Goal: Navigation & Orientation: Find specific page/section

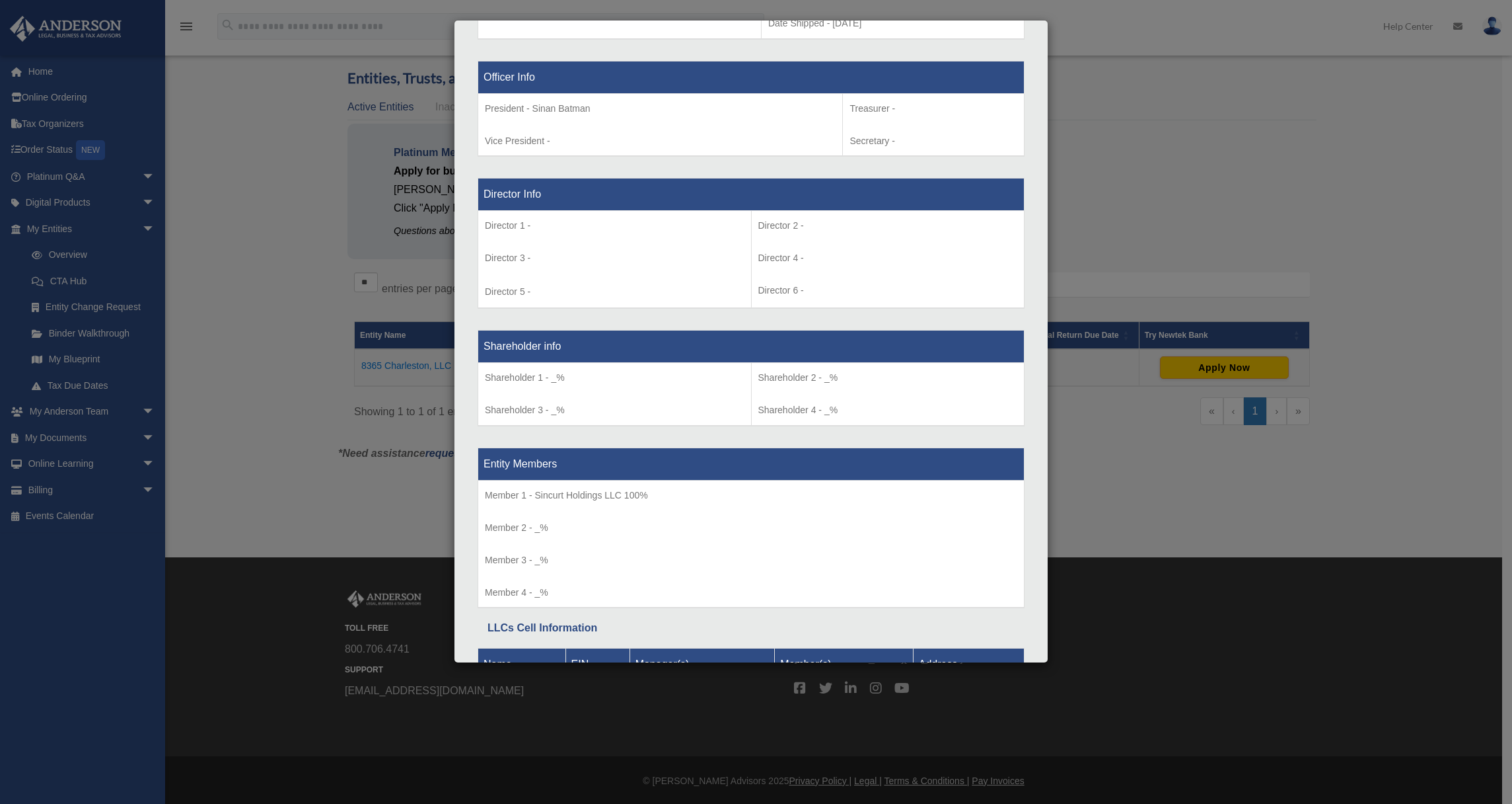
scroll to position [910, 0]
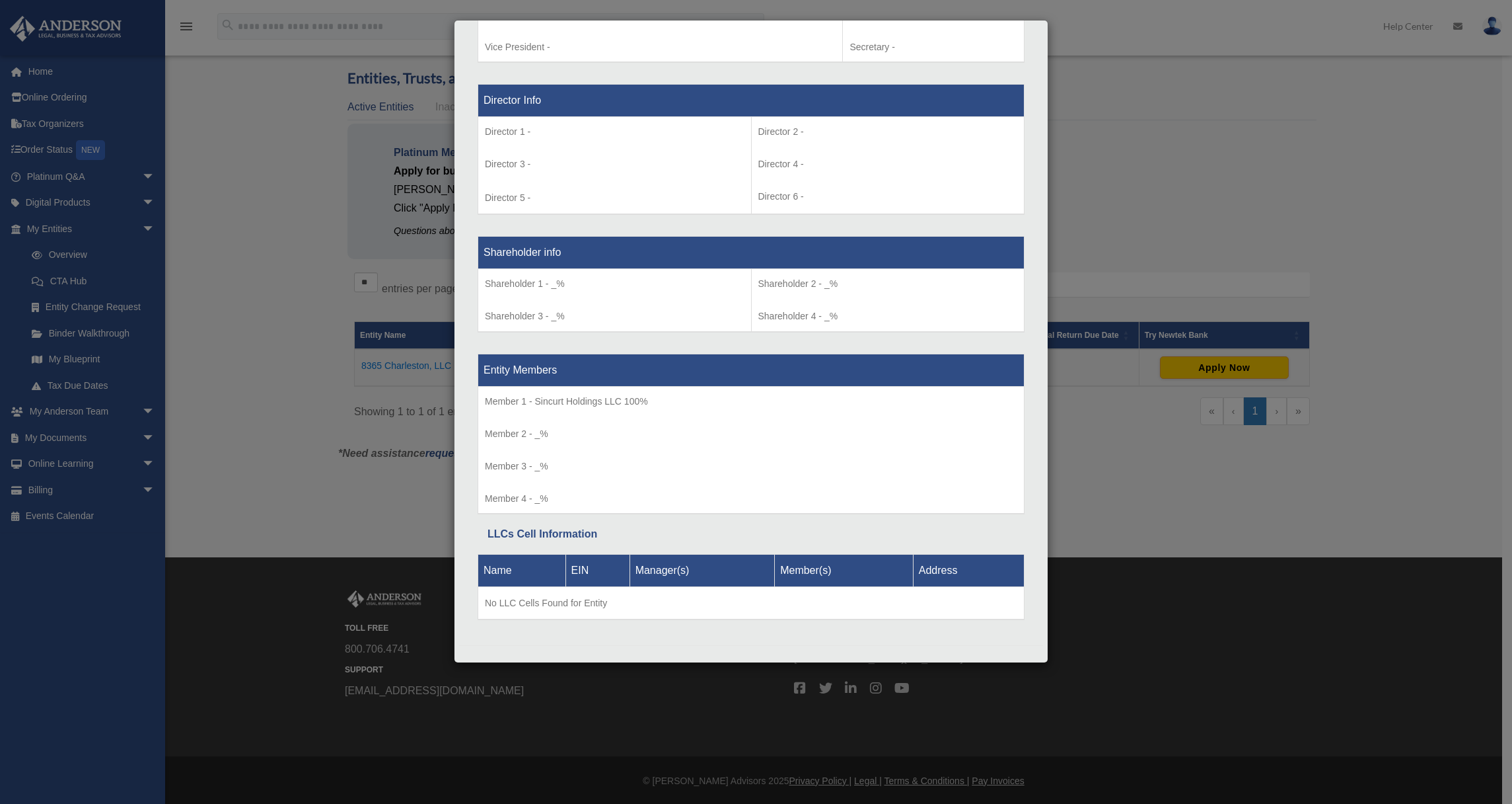
click at [1100, 175] on div "Details × Articles Sent Organizational Date" at bounding box center [756, 402] width 1512 height 804
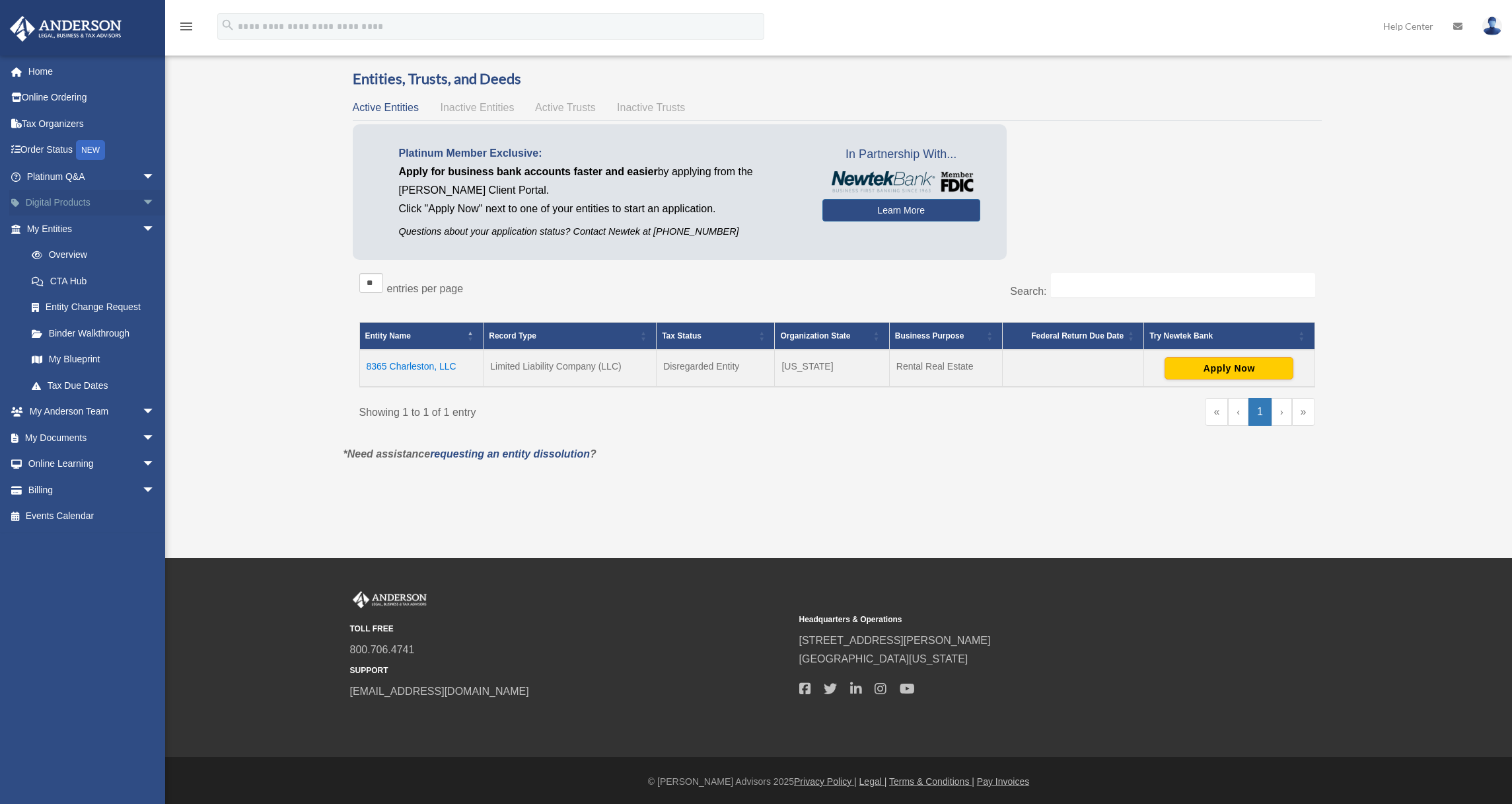
click at [63, 198] on link "Digital Products arrow_drop_down" at bounding box center [92, 203] width 165 height 26
click at [142, 200] on span "arrow_drop_down" at bounding box center [155, 203] width 26 height 27
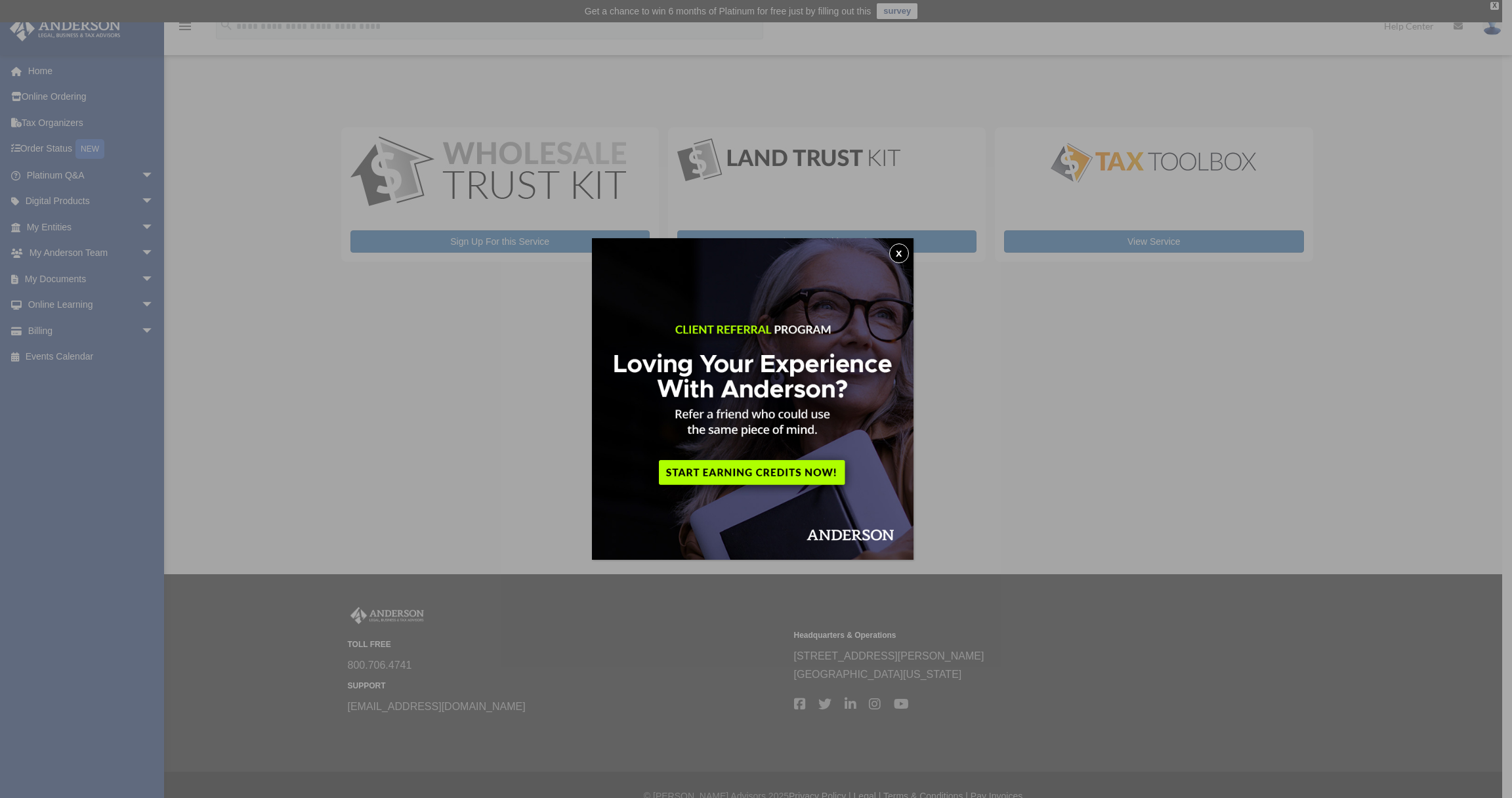
click at [907, 257] on button "x" at bounding box center [898, 253] width 19 height 19
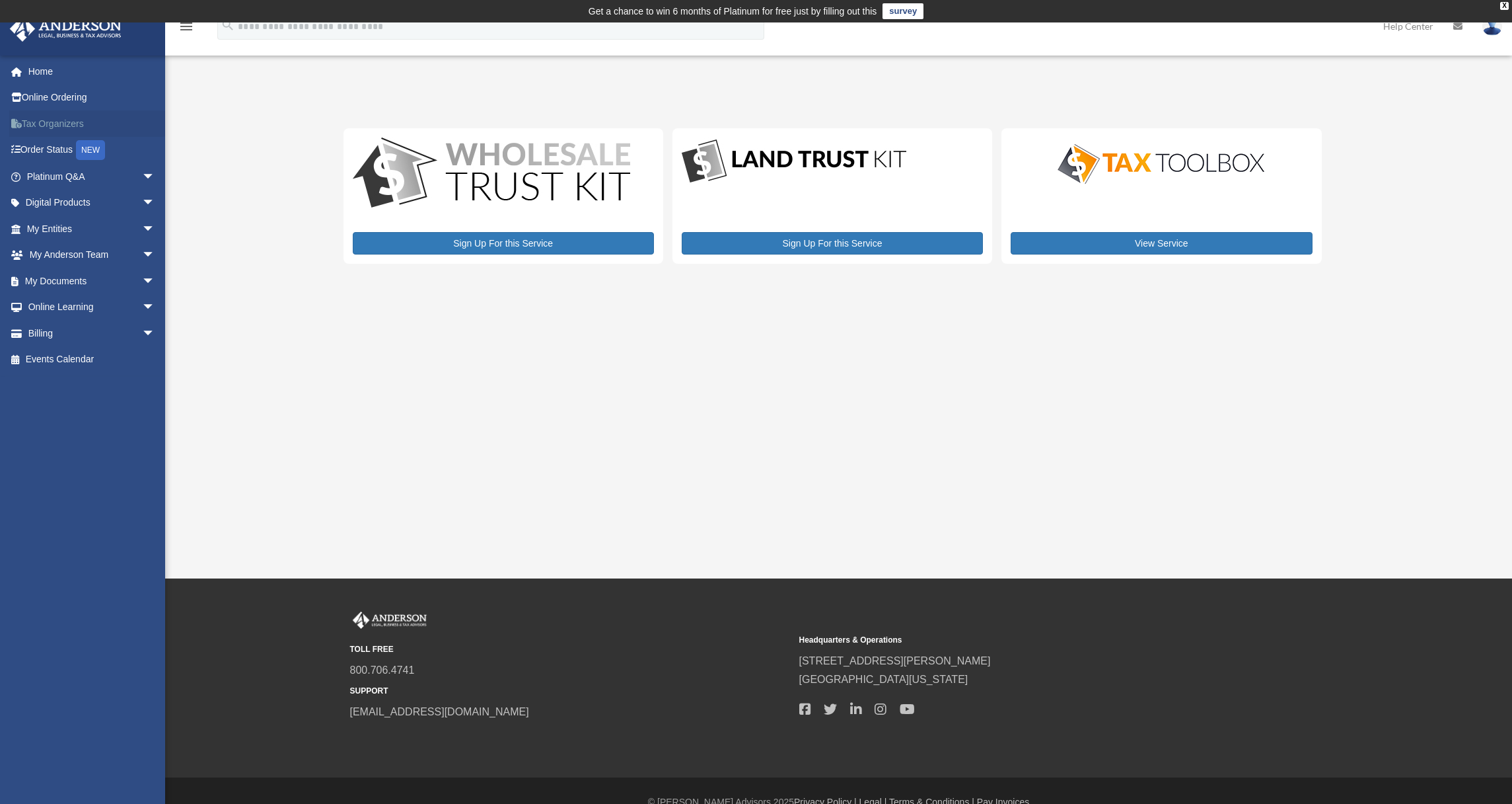
click at [56, 125] on link "Tax Organizers" at bounding box center [92, 124] width 165 height 26
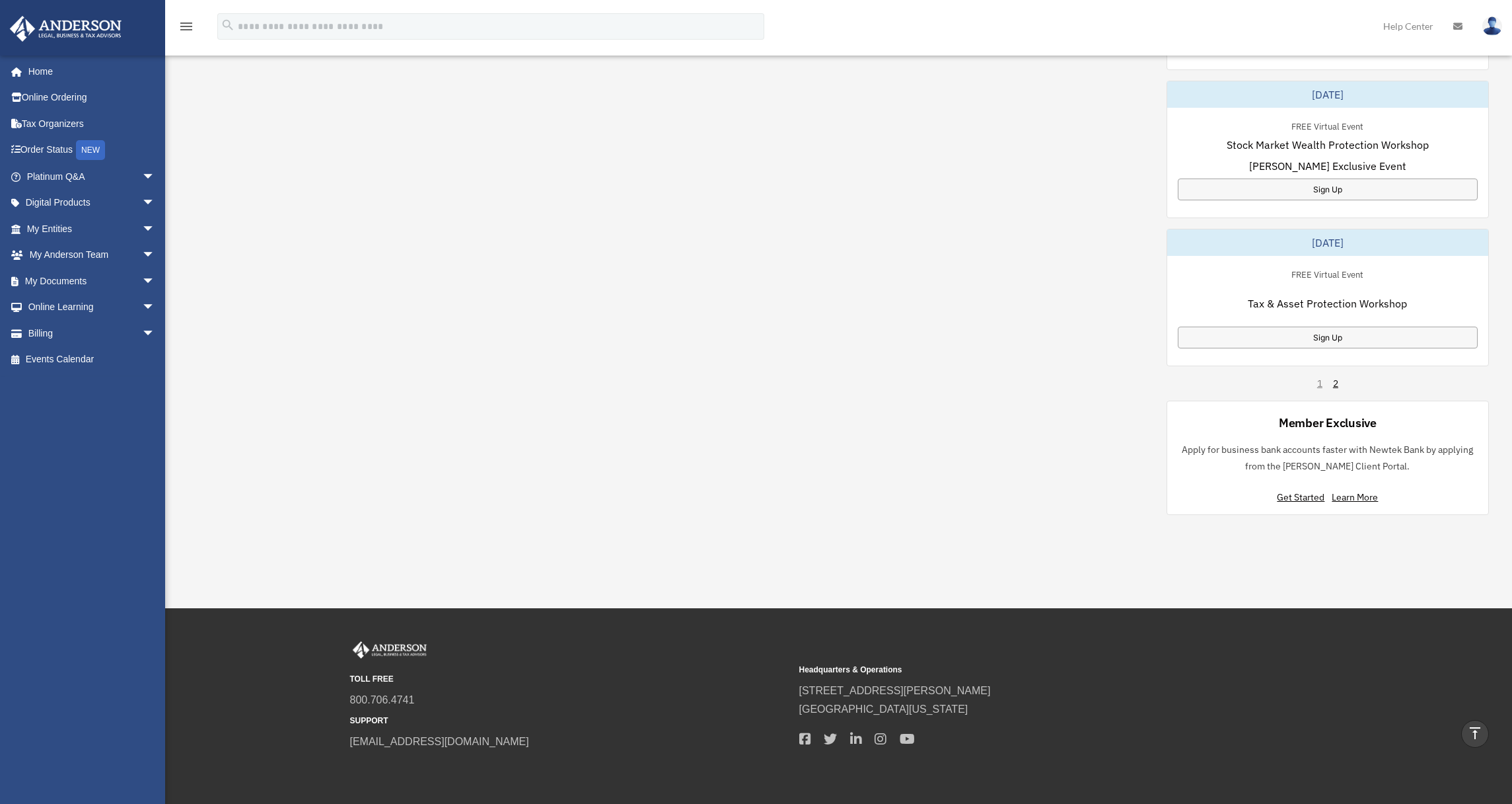
scroll to position [472, 0]
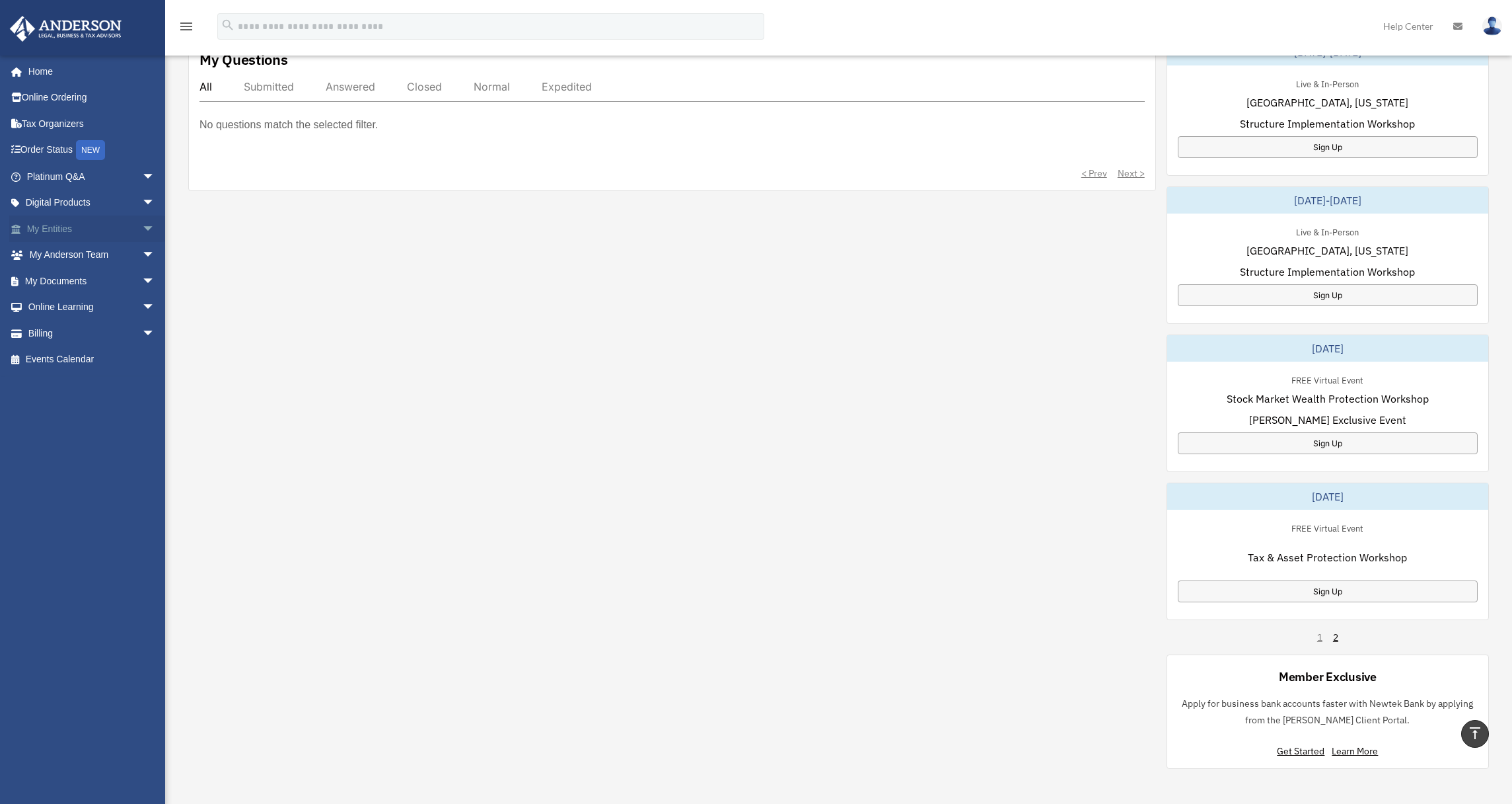
click at [60, 226] on link "My Entities arrow_drop_down" at bounding box center [92, 229] width 165 height 26
click at [52, 221] on link "My Entities arrow_drop_down" at bounding box center [92, 229] width 165 height 26
click at [63, 200] on link "Digital Products arrow_drop_down" at bounding box center [92, 203] width 165 height 26
click at [142, 203] on span "arrow_drop_down" at bounding box center [155, 203] width 26 height 27
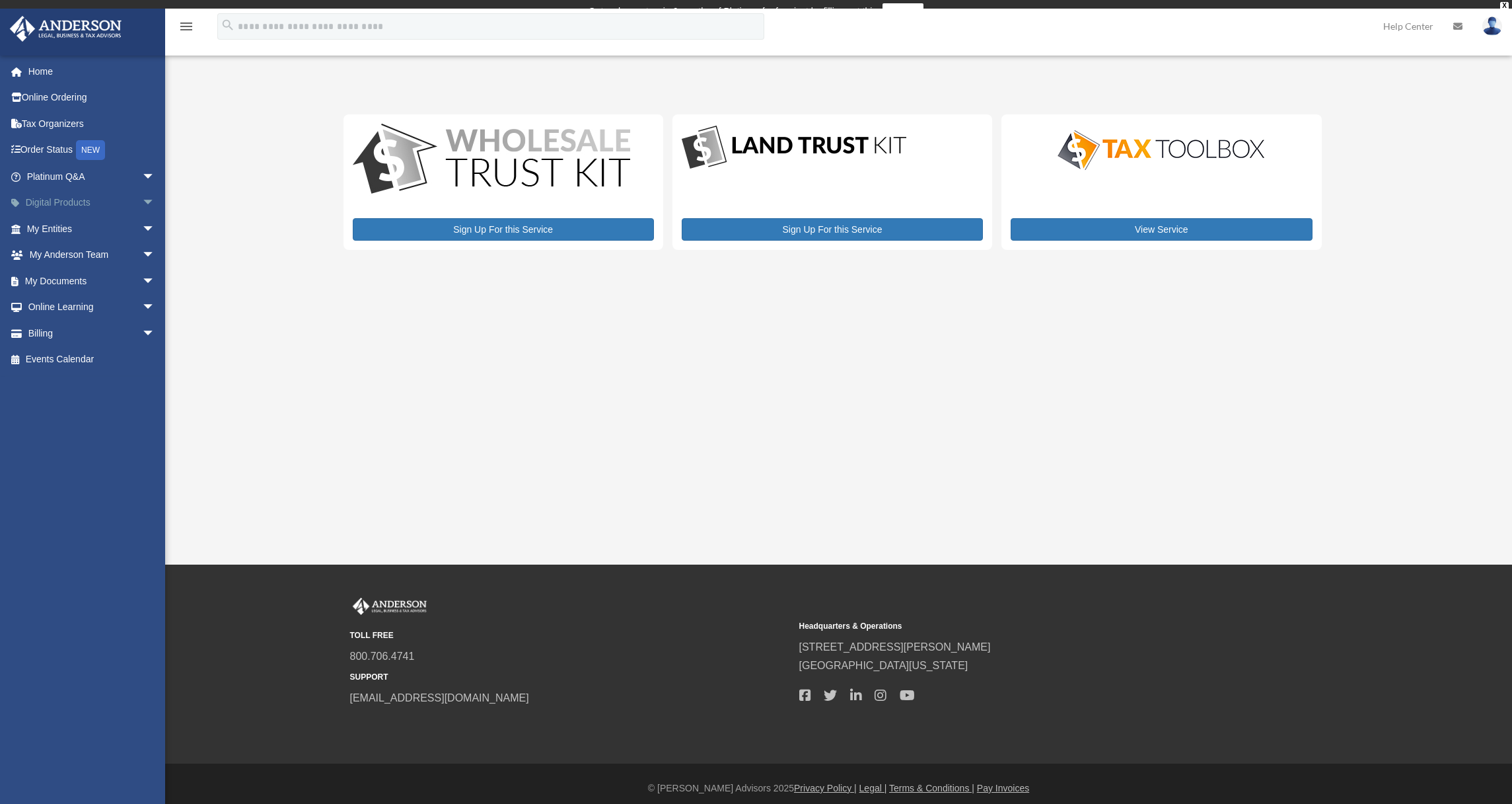
click at [51, 201] on link "Digital Products arrow_drop_down" at bounding box center [92, 203] width 165 height 26
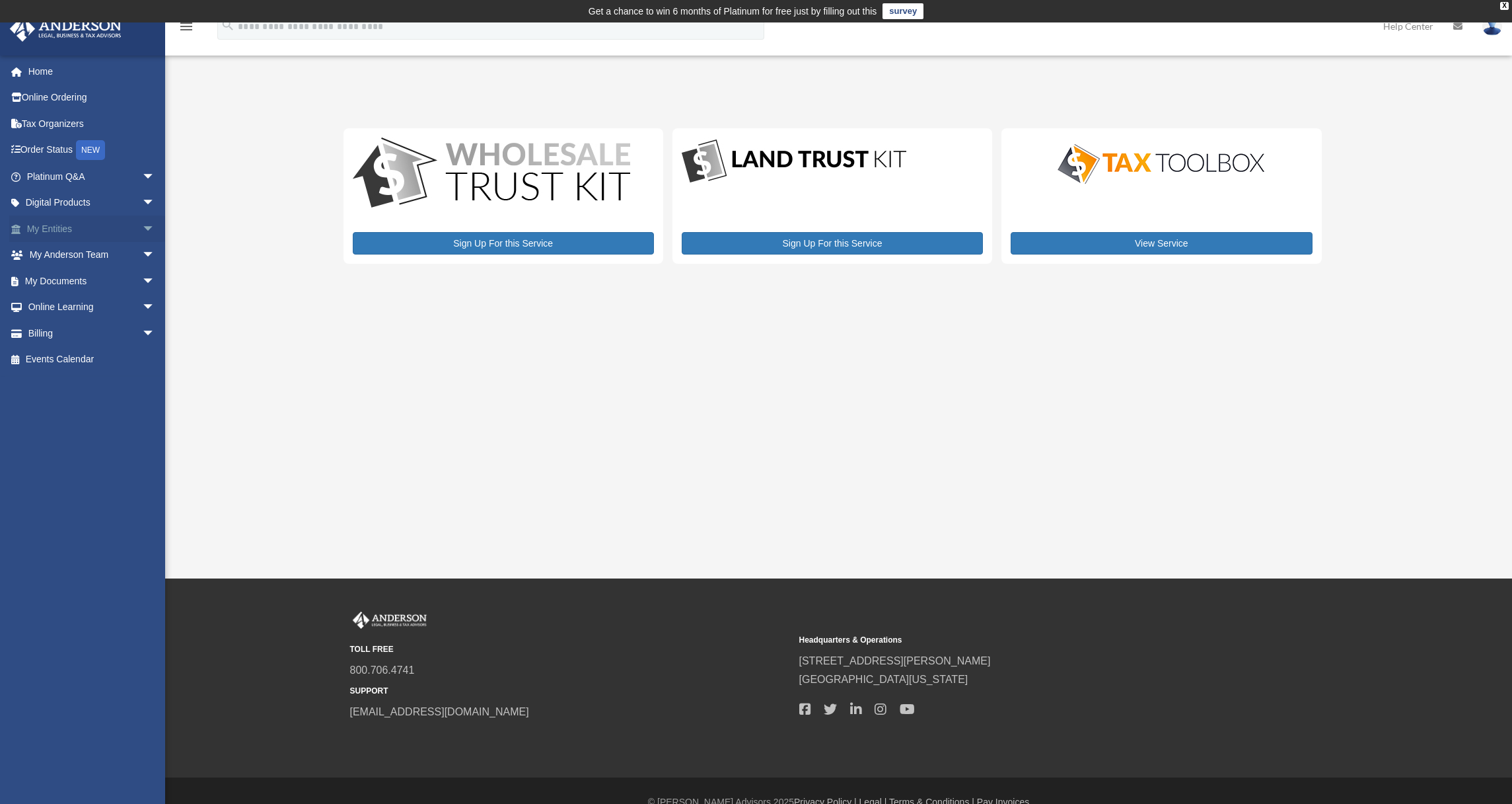
click at [50, 228] on link "My Entities arrow_drop_down" at bounding box center [92, 229] width 165 height 26
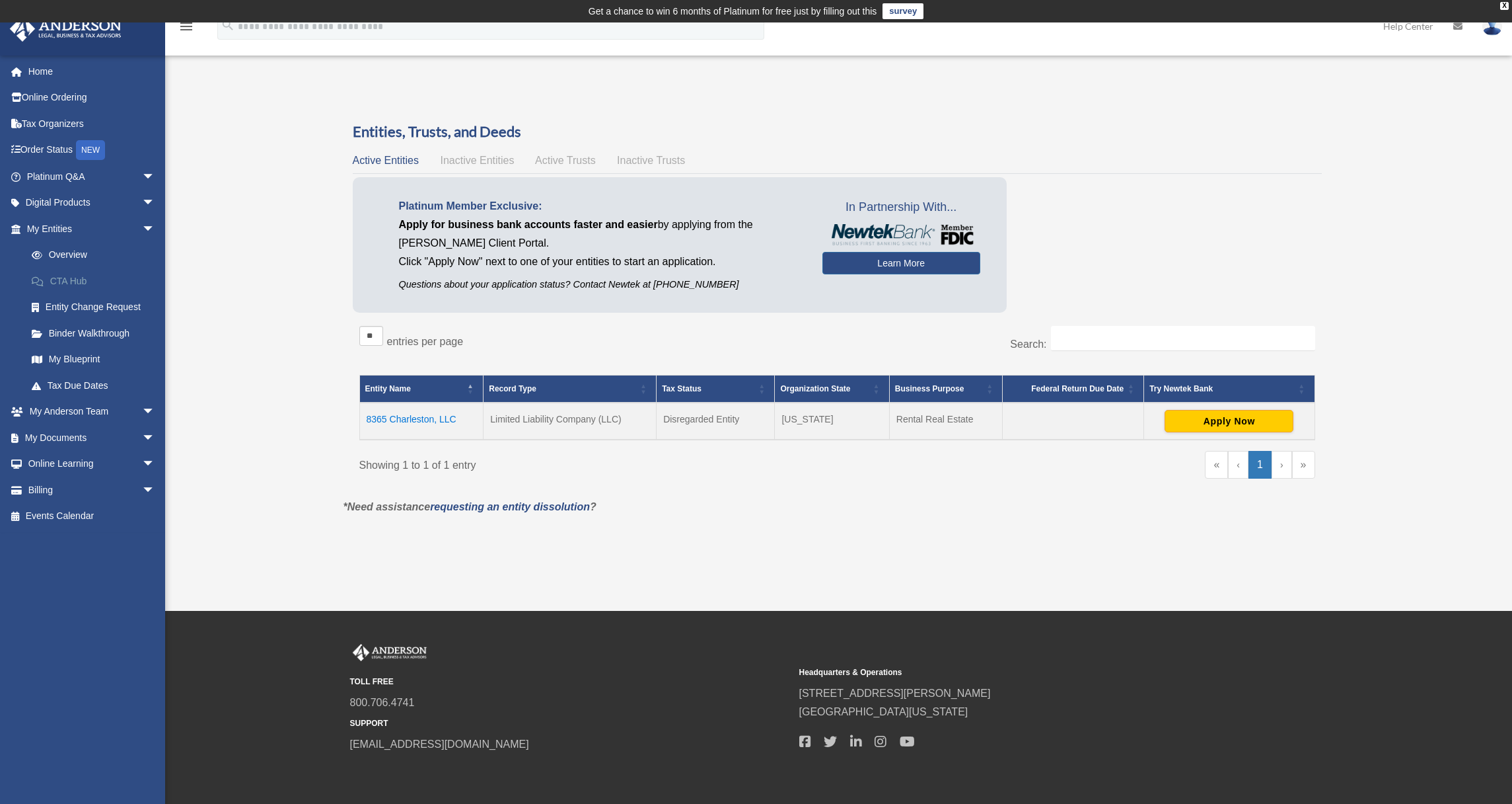
click at [70, 280] on link "CTA Hub" at bounding box center [97, 281] width 156 height 26
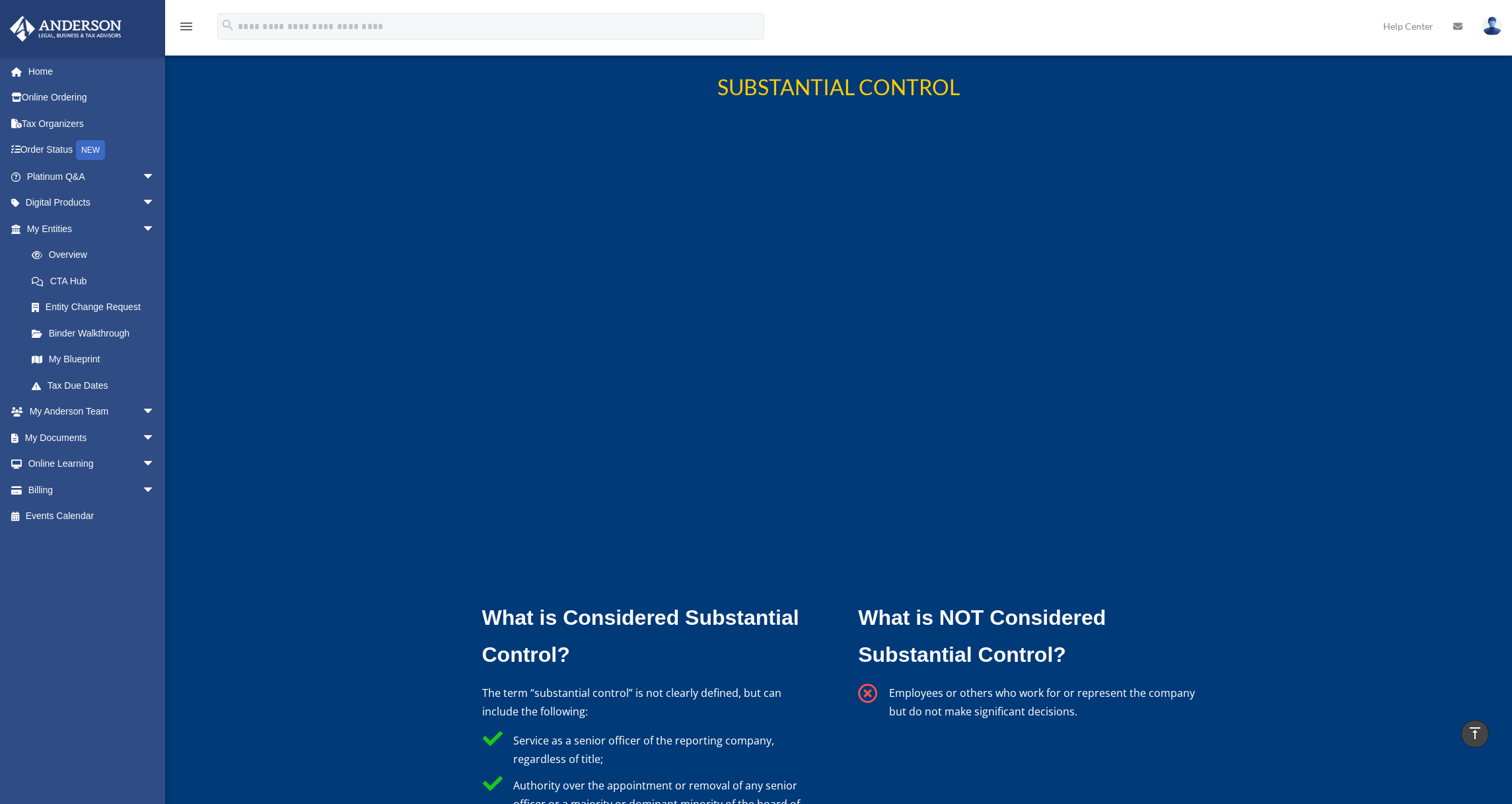
scroll to position [3737, 0]
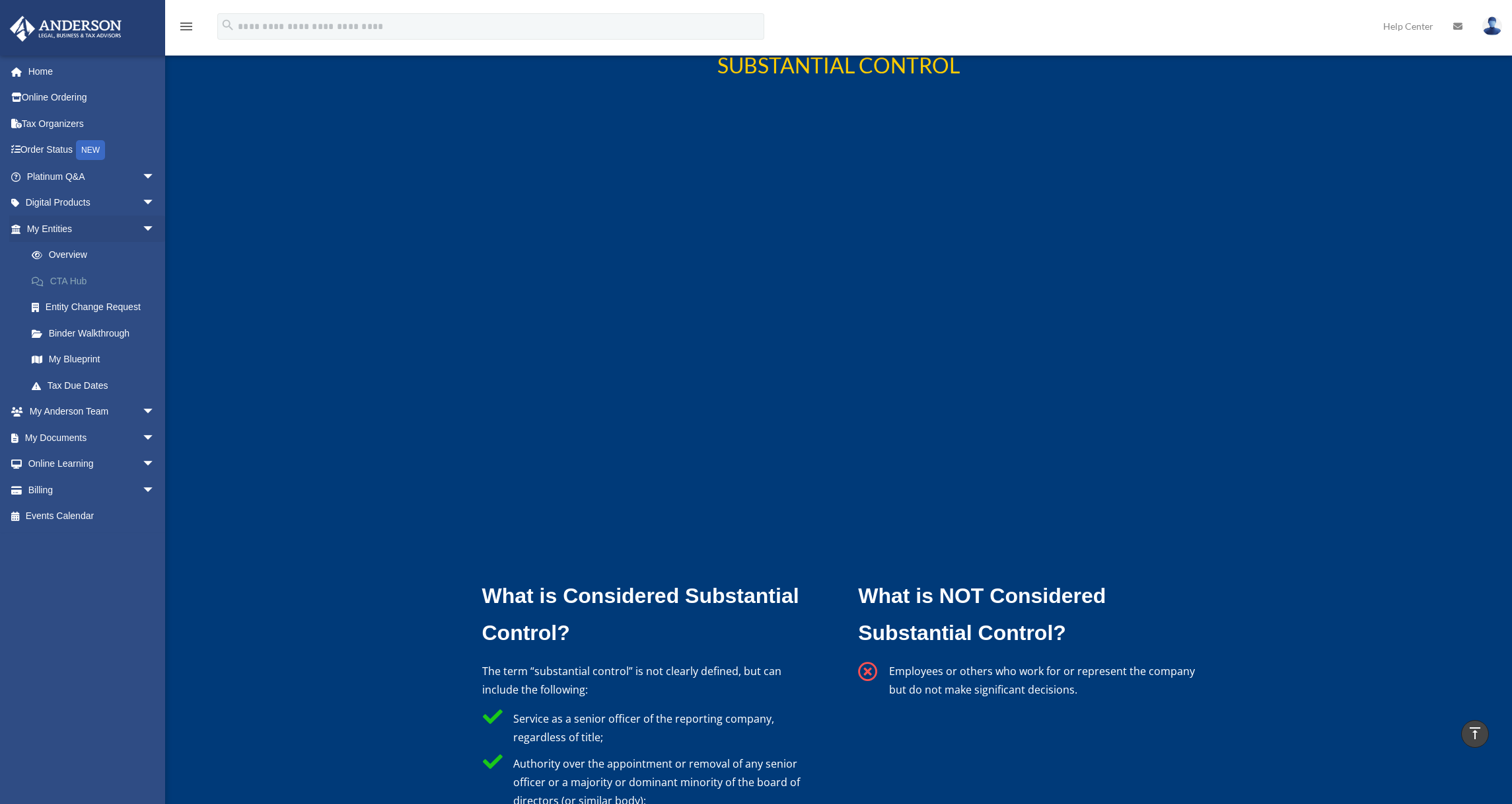
click at [67, 281] on link "CTA Hub" at bounding box center [97, 281] width 156 height 26
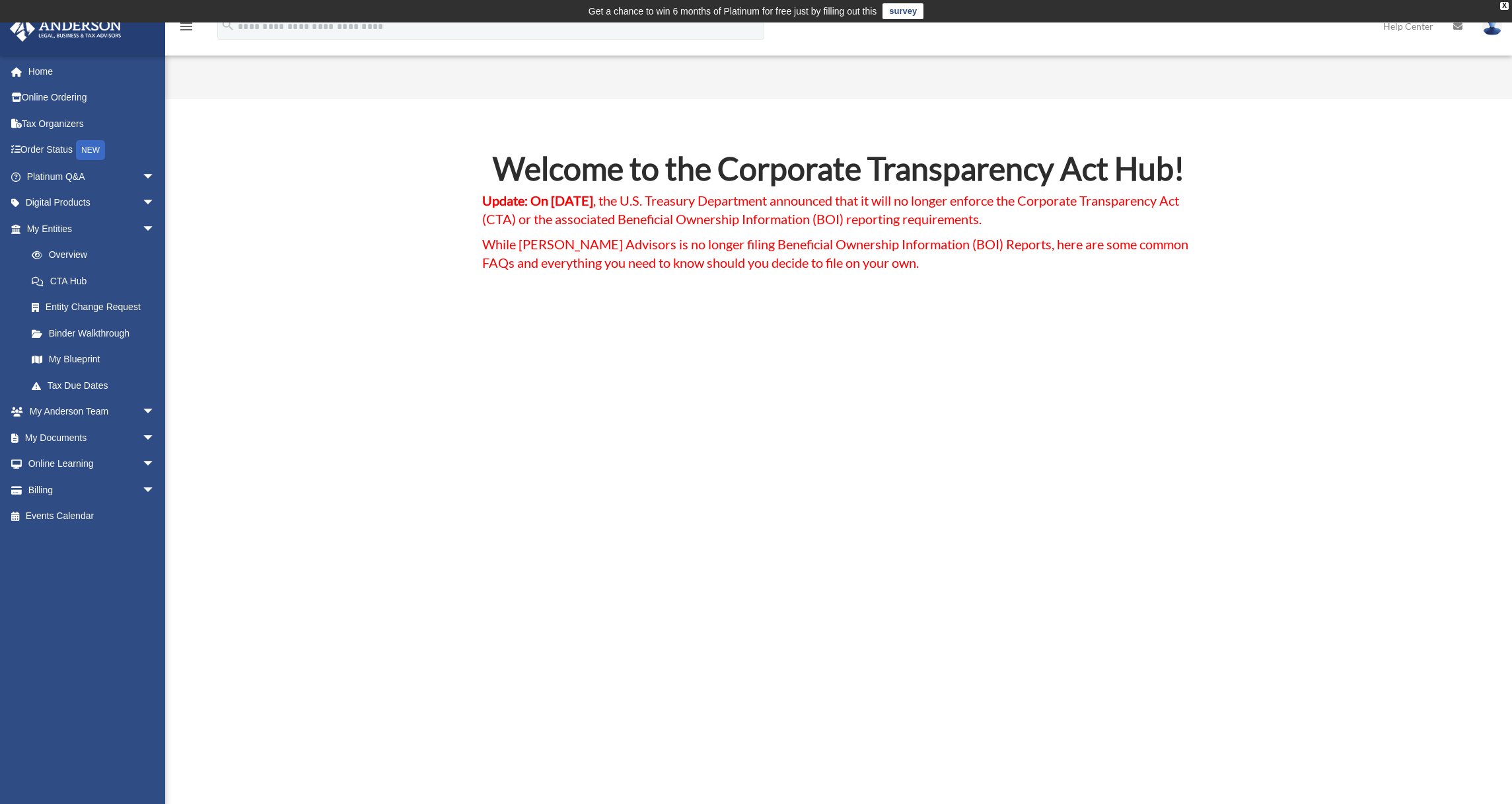
scroll to position [273, 0]
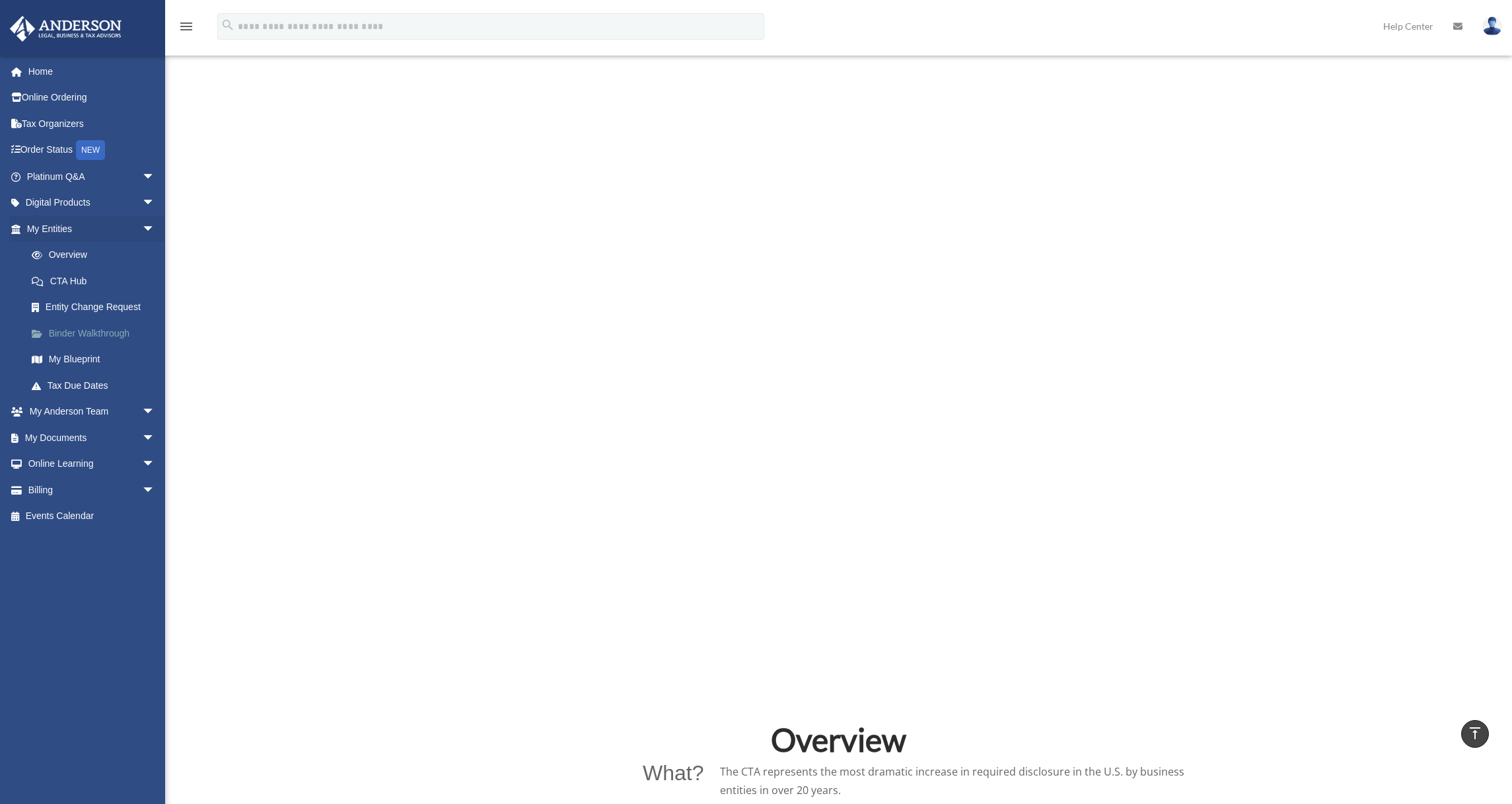
click at [109, 329] on link "Binder Walkthrough" at bounding box center [97, 333] width 156 height 26
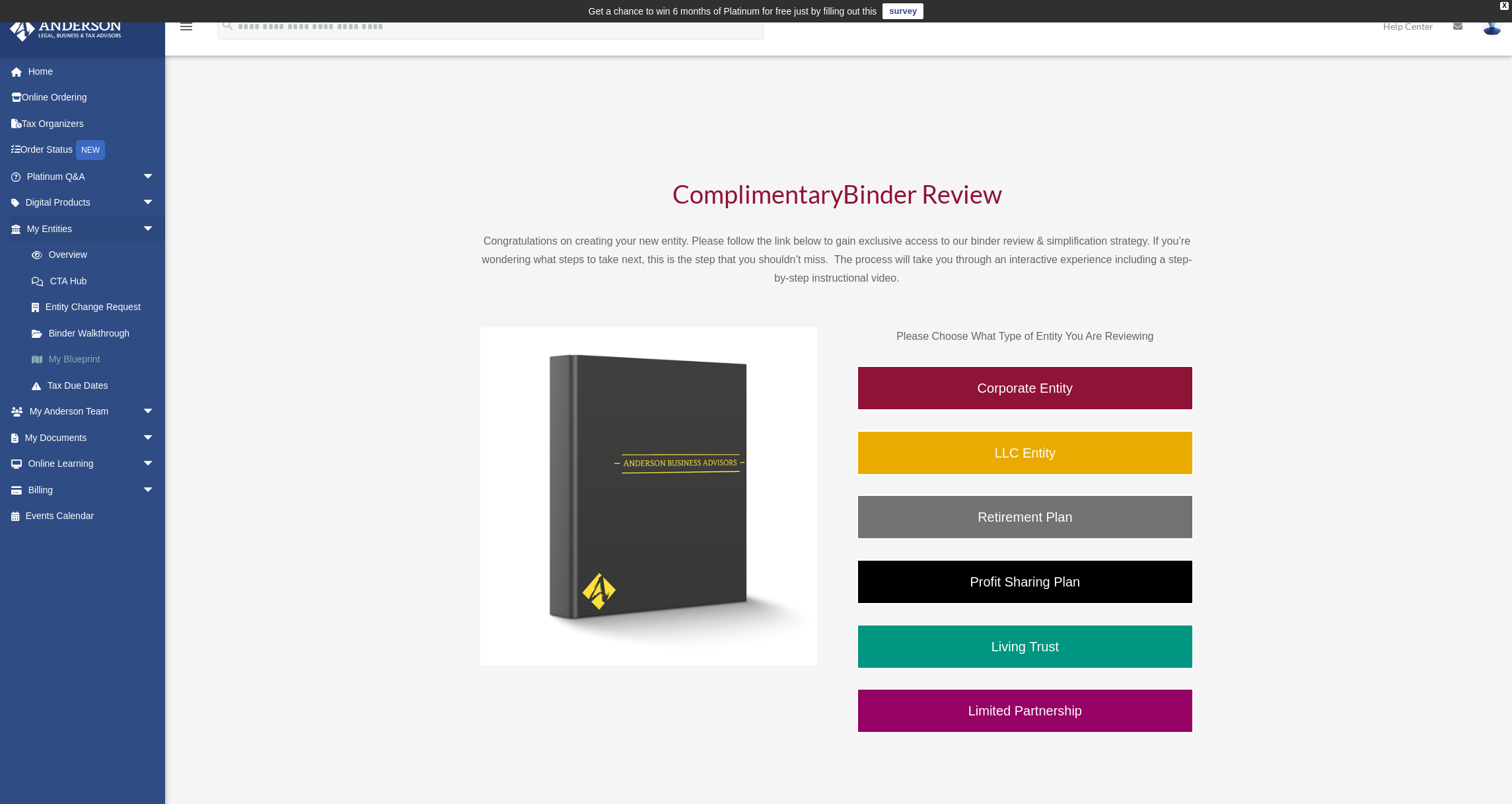
click at [87, 355] on link "My Blueprint" at bounding box center [97, 360] width 156 height 26
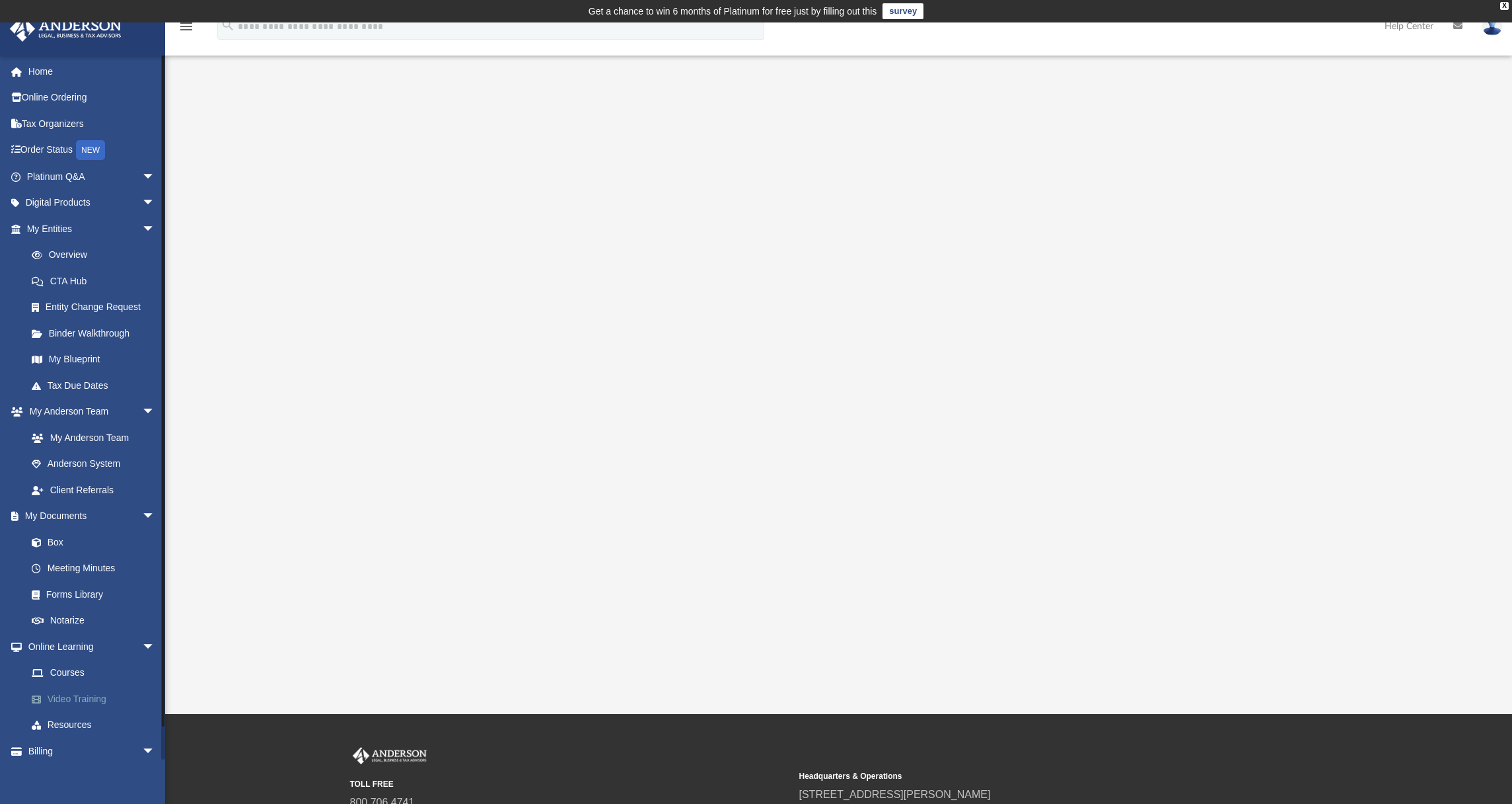
click at [85, 692] on link "Video Training" at bounding box center [97, 698] width 156 height 26
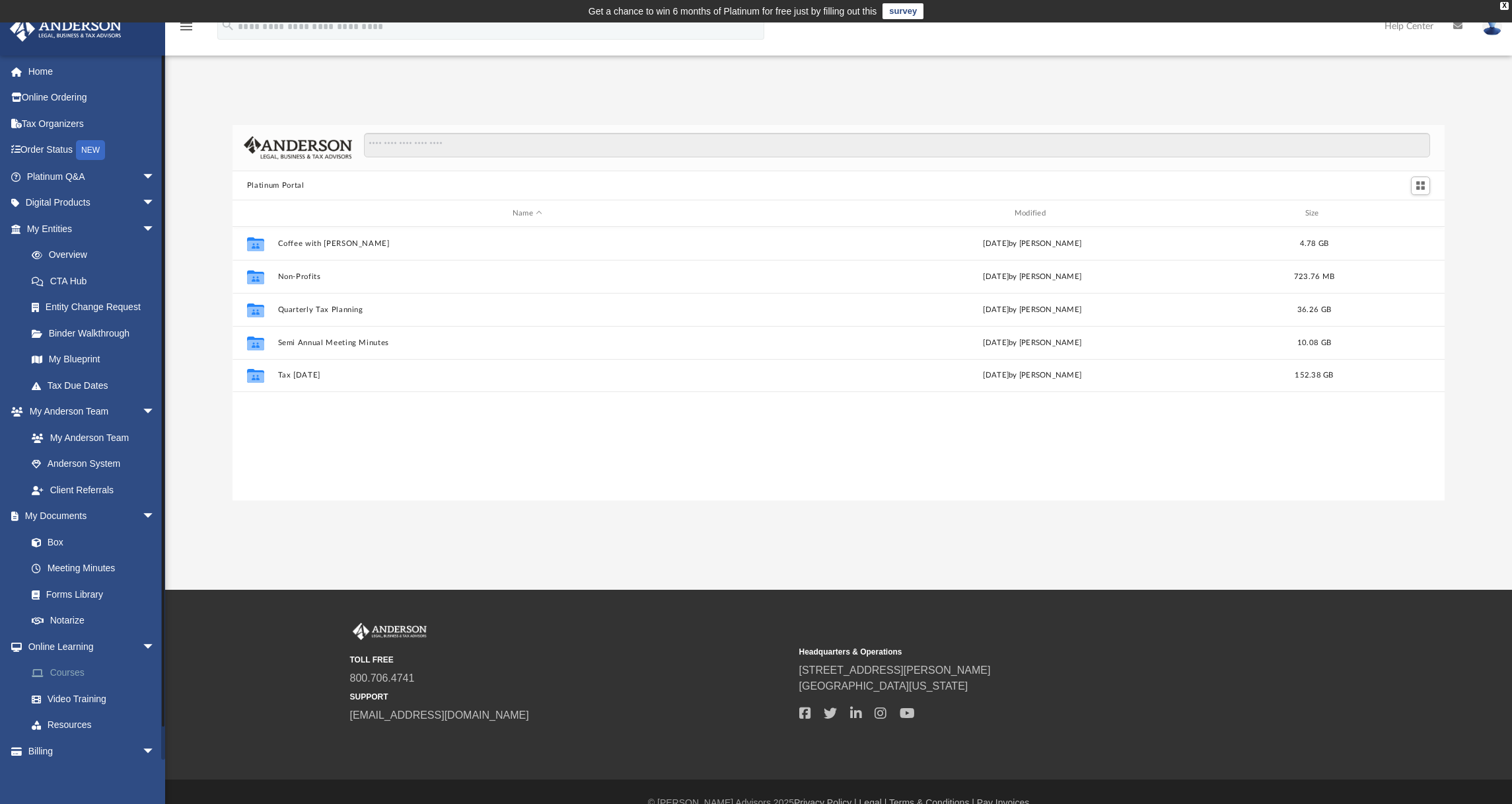
scroll to position [291, 1203]
click at [72, 667] on link "Courses" at bounding box center [97, 673] width 156 height 26
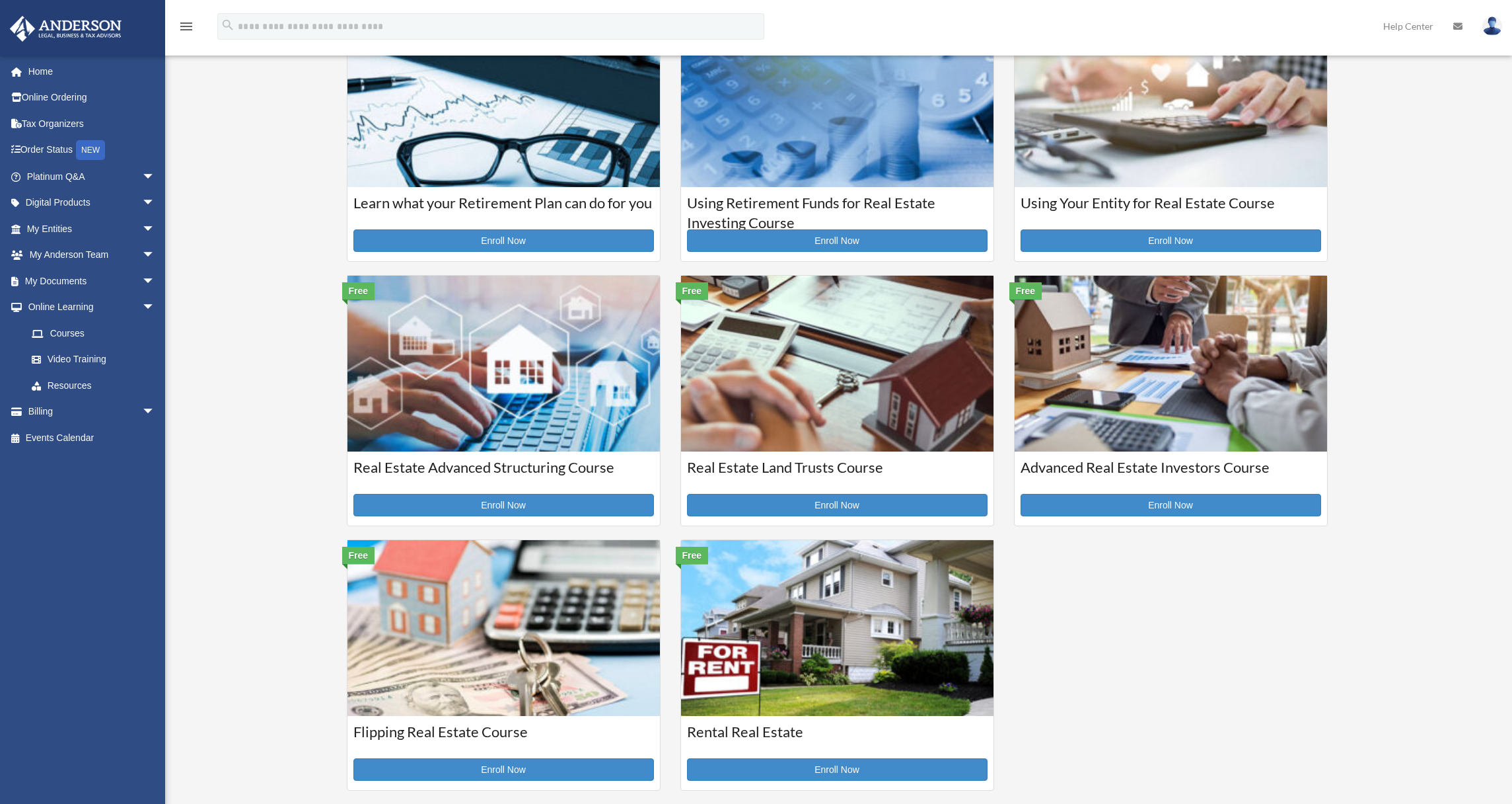
scroll to position [130, 0]
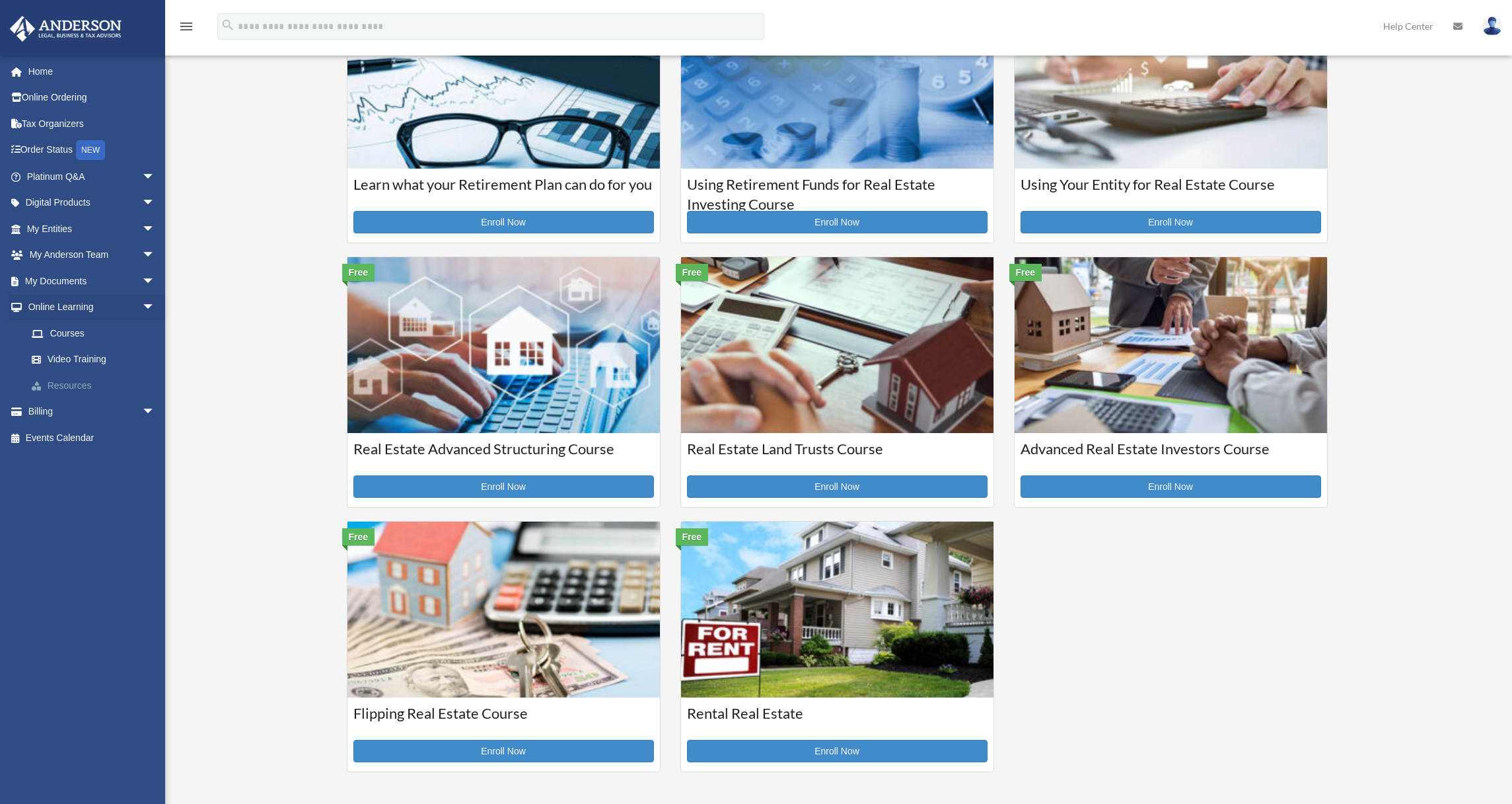
click at [64, 388] on link "Resources" at bounding box center [97, 385] width 156 height 26
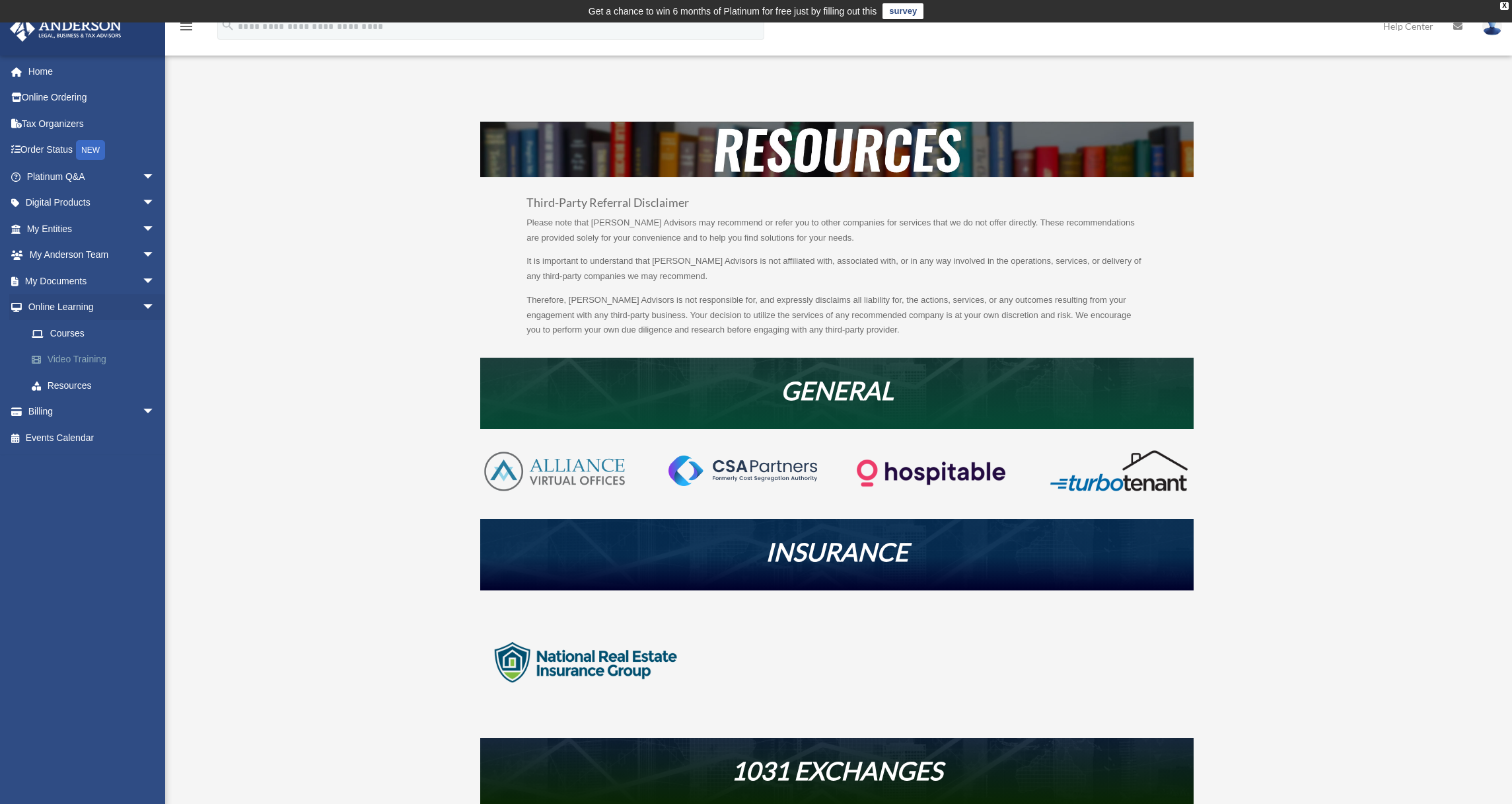
click at [78, 356] on link "Video Training" at bounding box center [97, 360] width 156 height 26
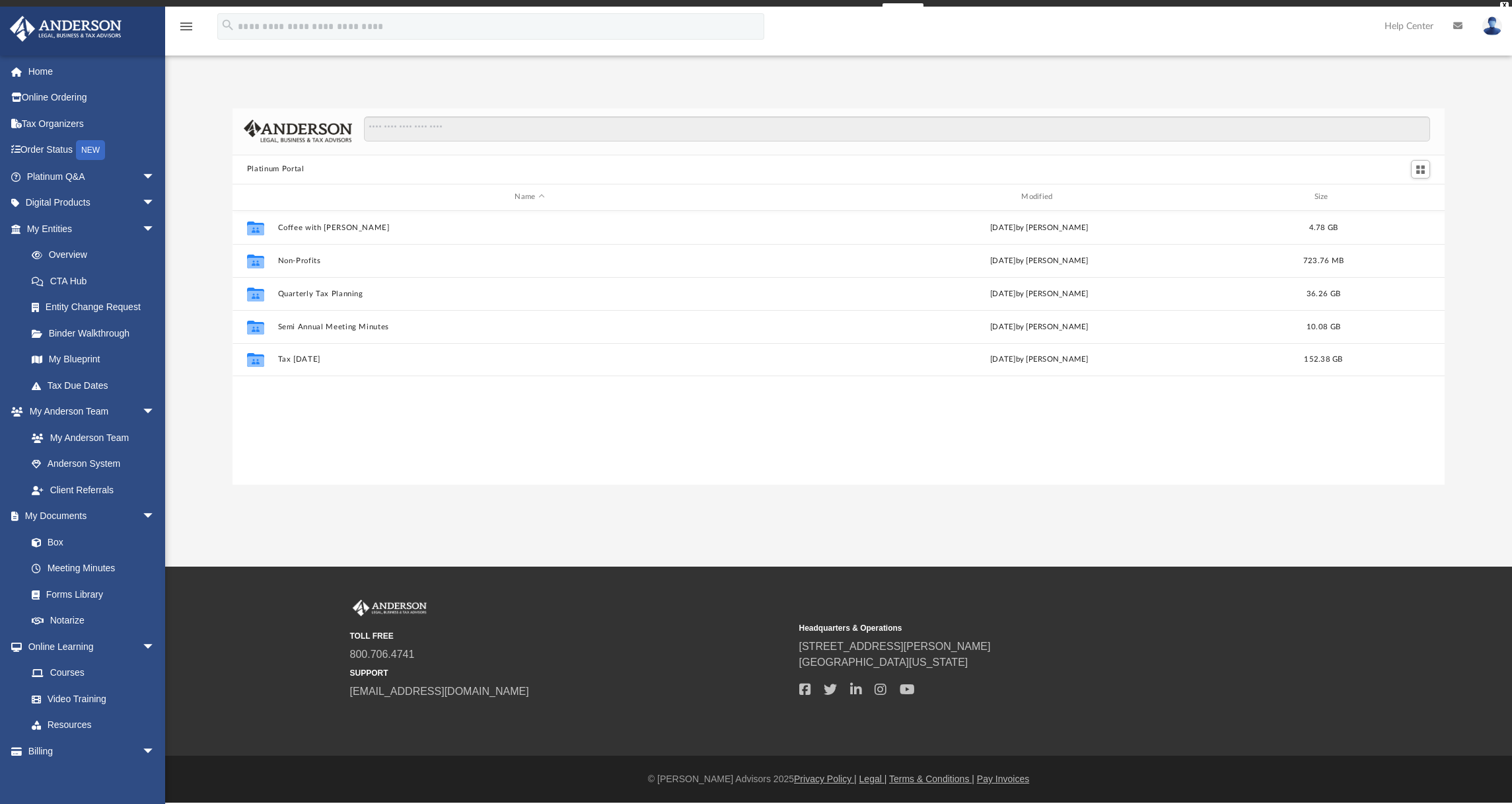
scroll to position [291, 1203]
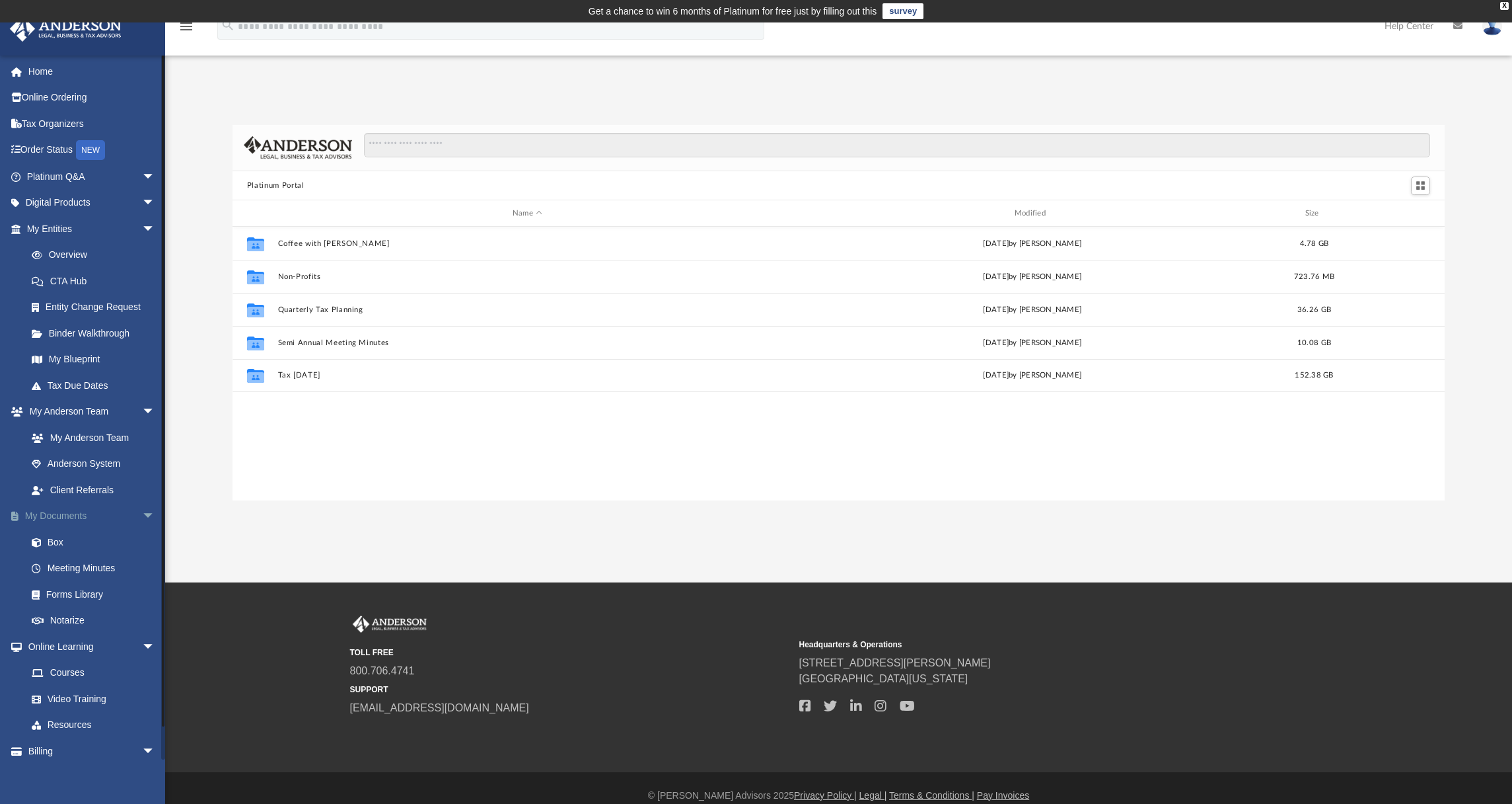
click at [43, 509] on link "My Documents arrow_drop_down" at bounding box center [92, 516] width 165 height 26
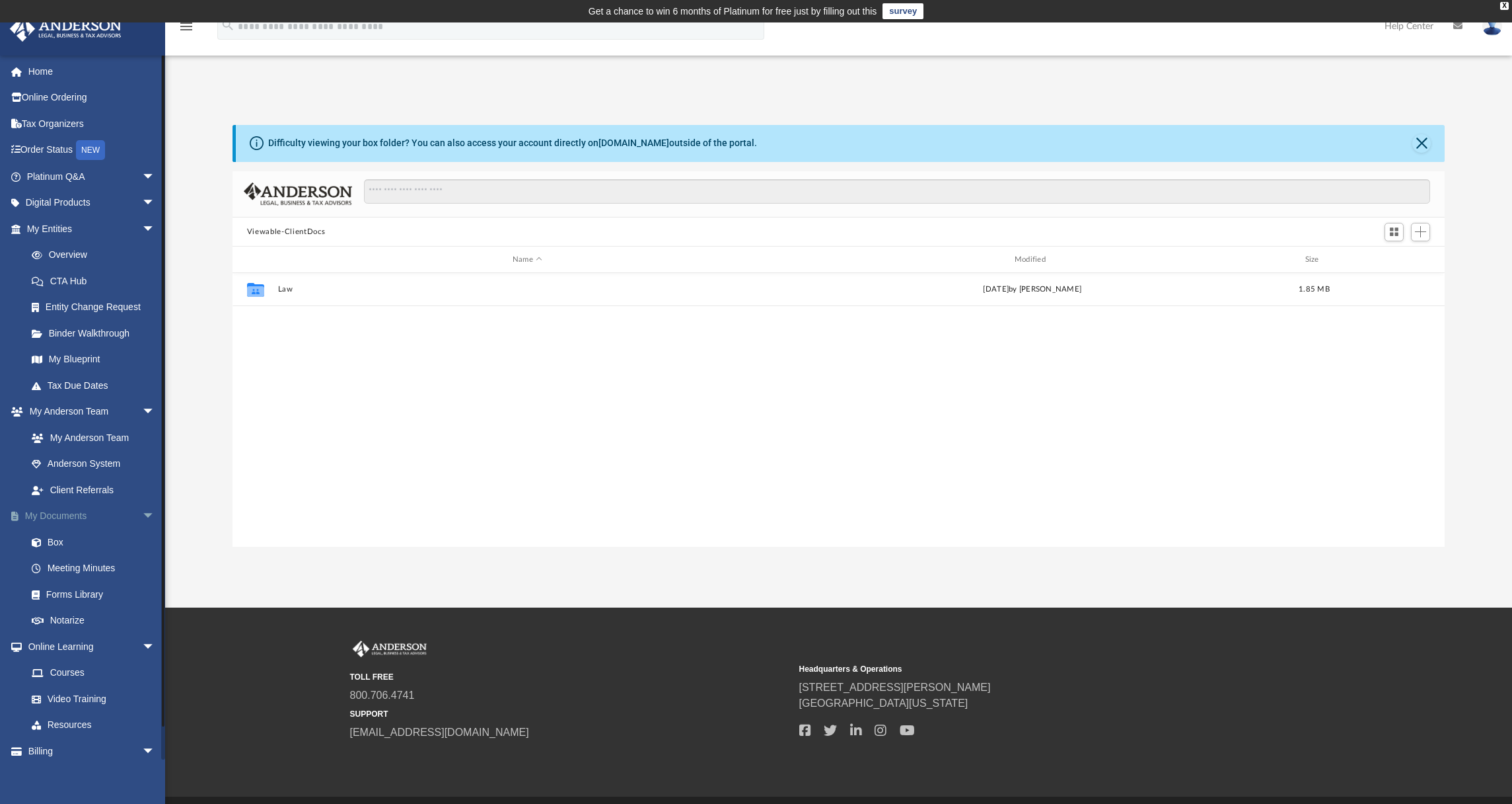
scroll to position [291, 1203]
